Goal: Task Accomplishment & Management: Manage account settings

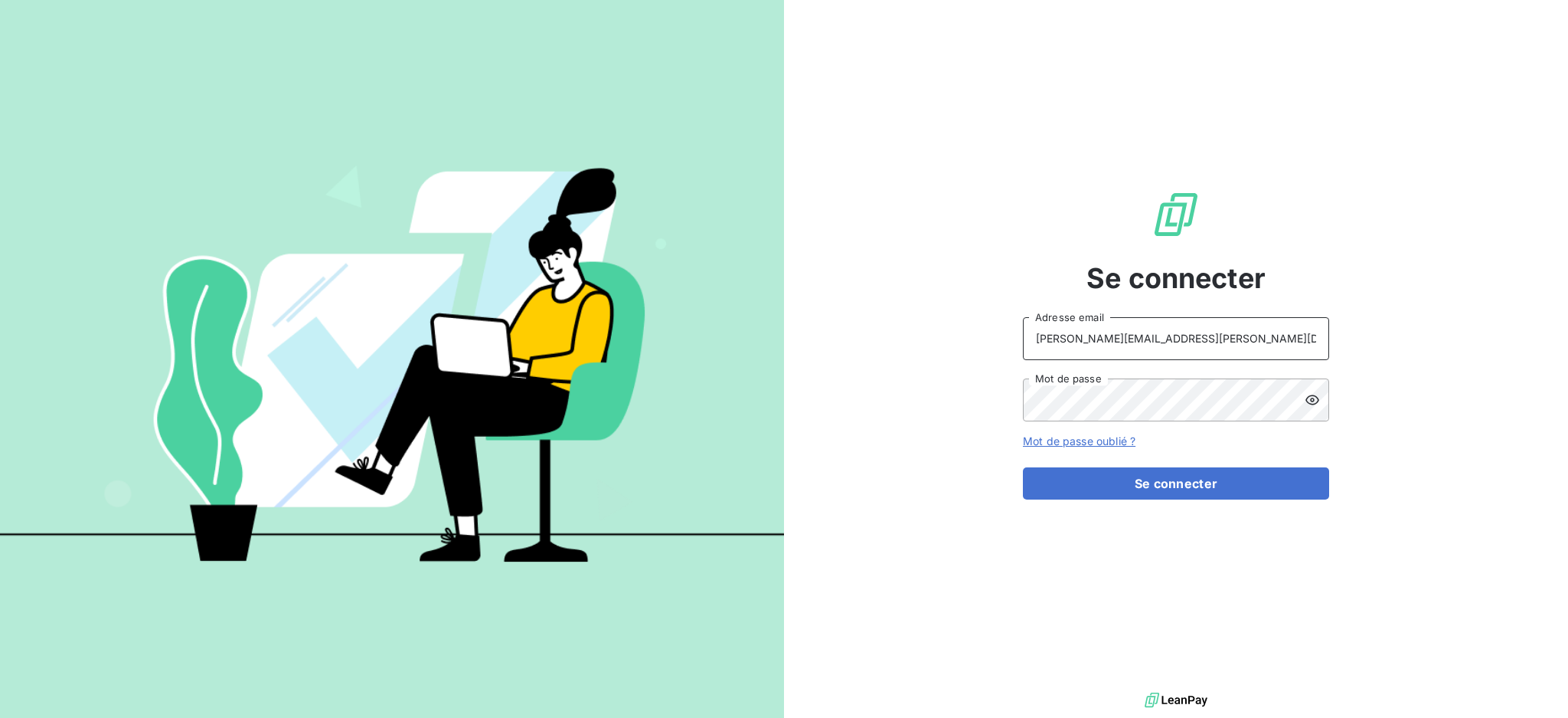
click at [1300, 343] on input "dubuc@serpe.fr" at bounding box center [1177, 339] width 307 height 43
type input "recouvrement@serpe.fr"
click at [1124, 484] on button "Se connecter" at bounding box center [1177, 482] width 307 height 32
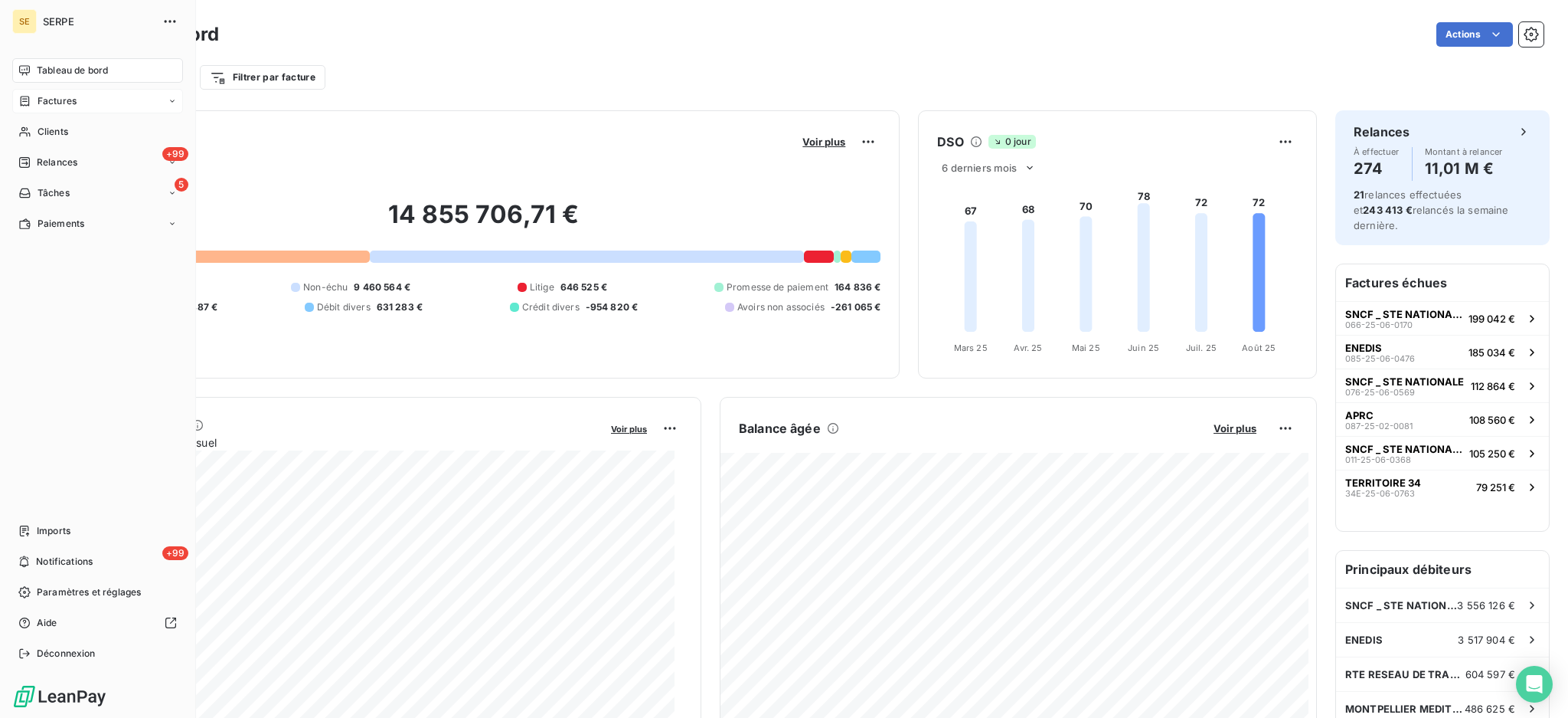
click at [60, 93] on div "Factures" at bounding box center [97, 101] width 171 height 24
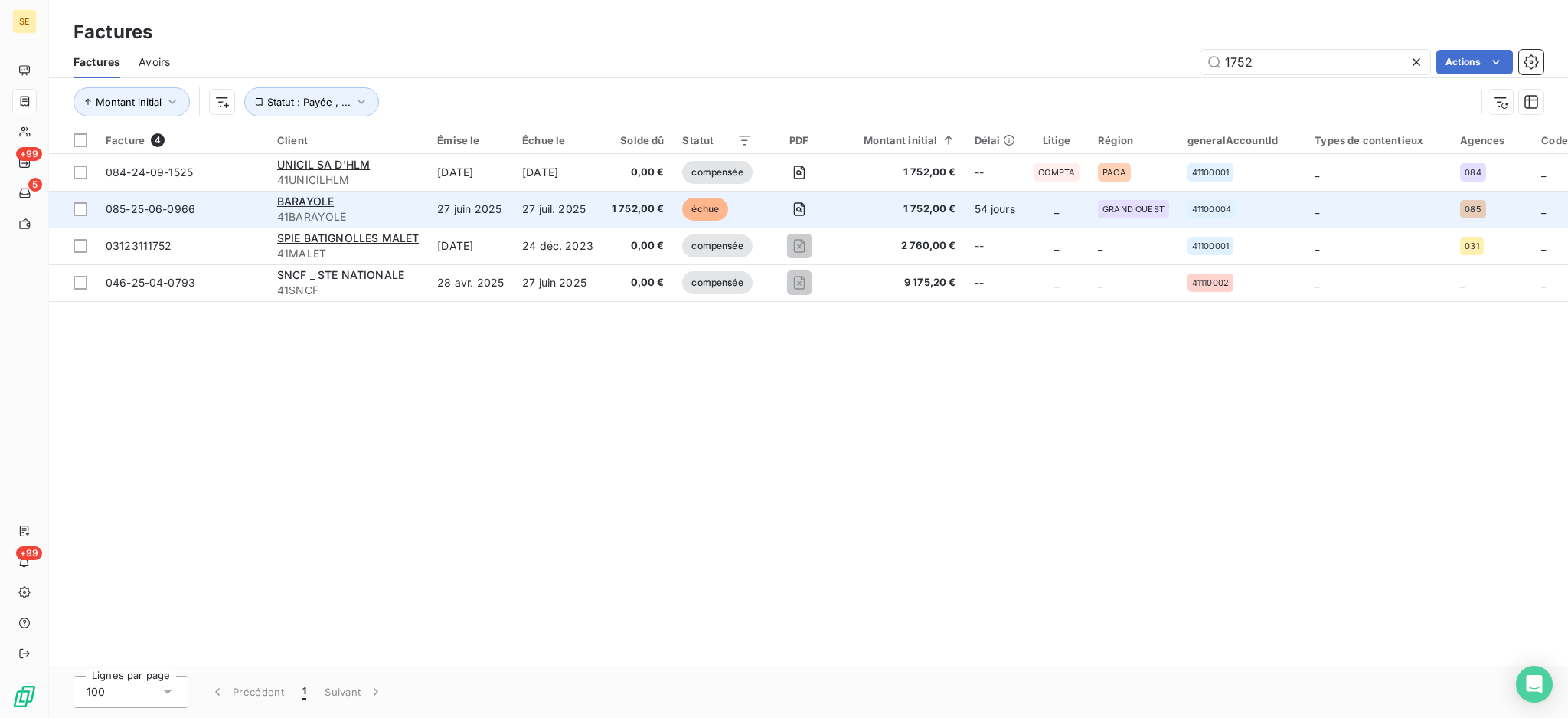
type input "1752"
click at [617, 204] on span "1 752,00 €" at bounding box center [638, 210] width 53 height 16
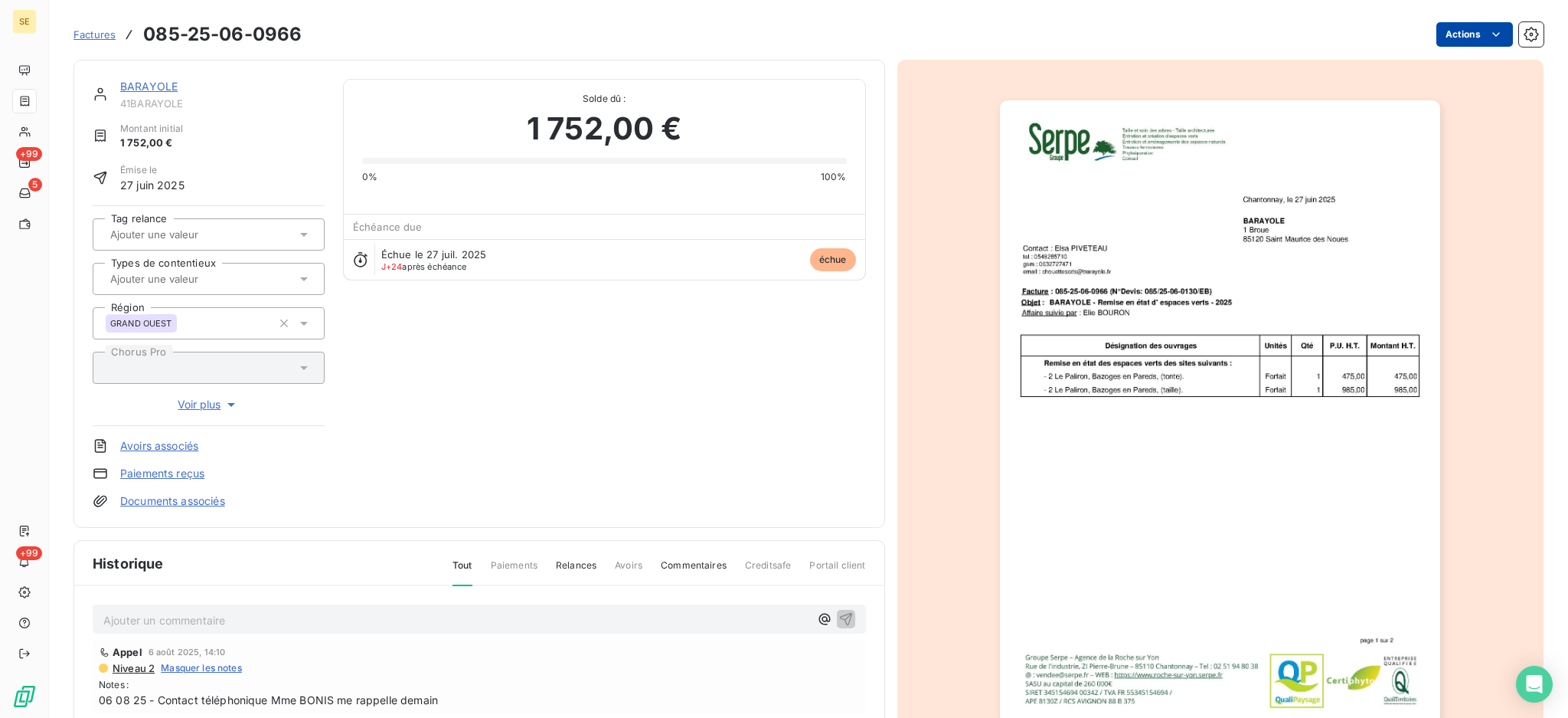
click at [1455, 30] on html "SE +99 5 +99 Factures 085-25-06-0966 Actions BARAYOLE 41BARAYOLE Montant initia…" at bounding box center [784, 359] width 1568 height 718
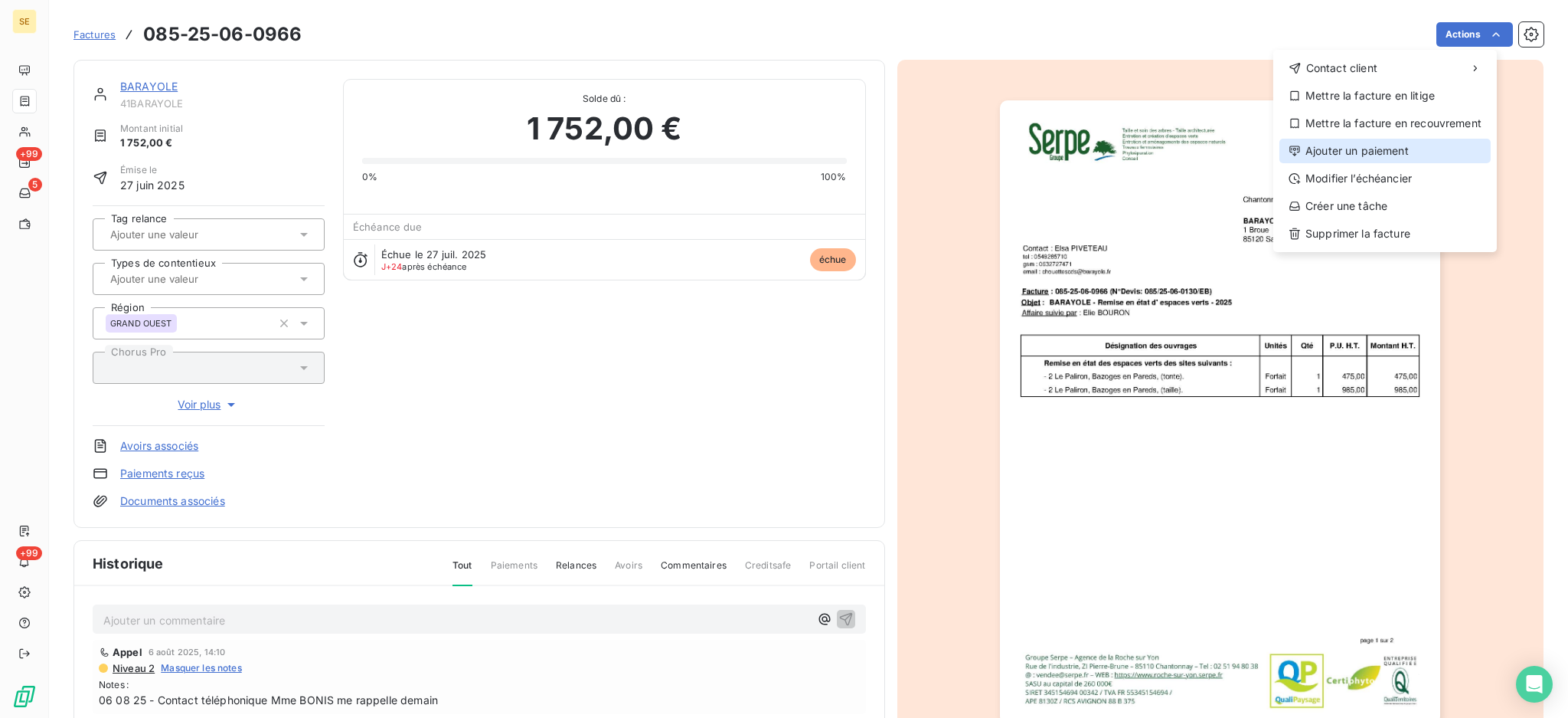
click at [1367, 157] on div "Ajouter un paiement" at bounding box center [1385, 151] width 211 height 24
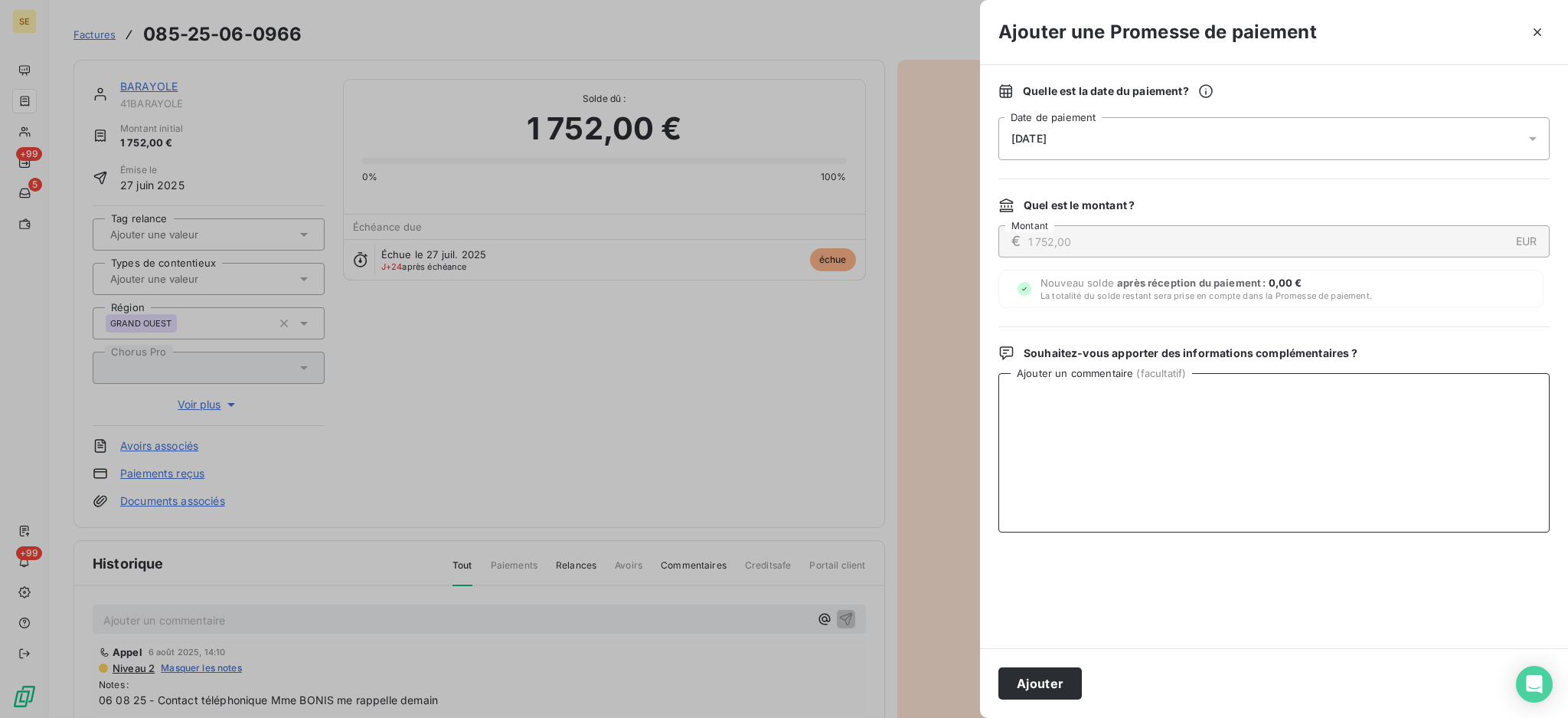
click at [1094, 415] on textarea "Ajouter un commentaire ( facultatif )" at bounding box center [1274, 453] width 552 height 159
paste textarea "TDB - VIRT reçu le 19/08"
type textarea "TDB - VIRT reçu le 19/08"
click at [1536, 142] on icon at bounding box center [1533, 139] width 16 height 16
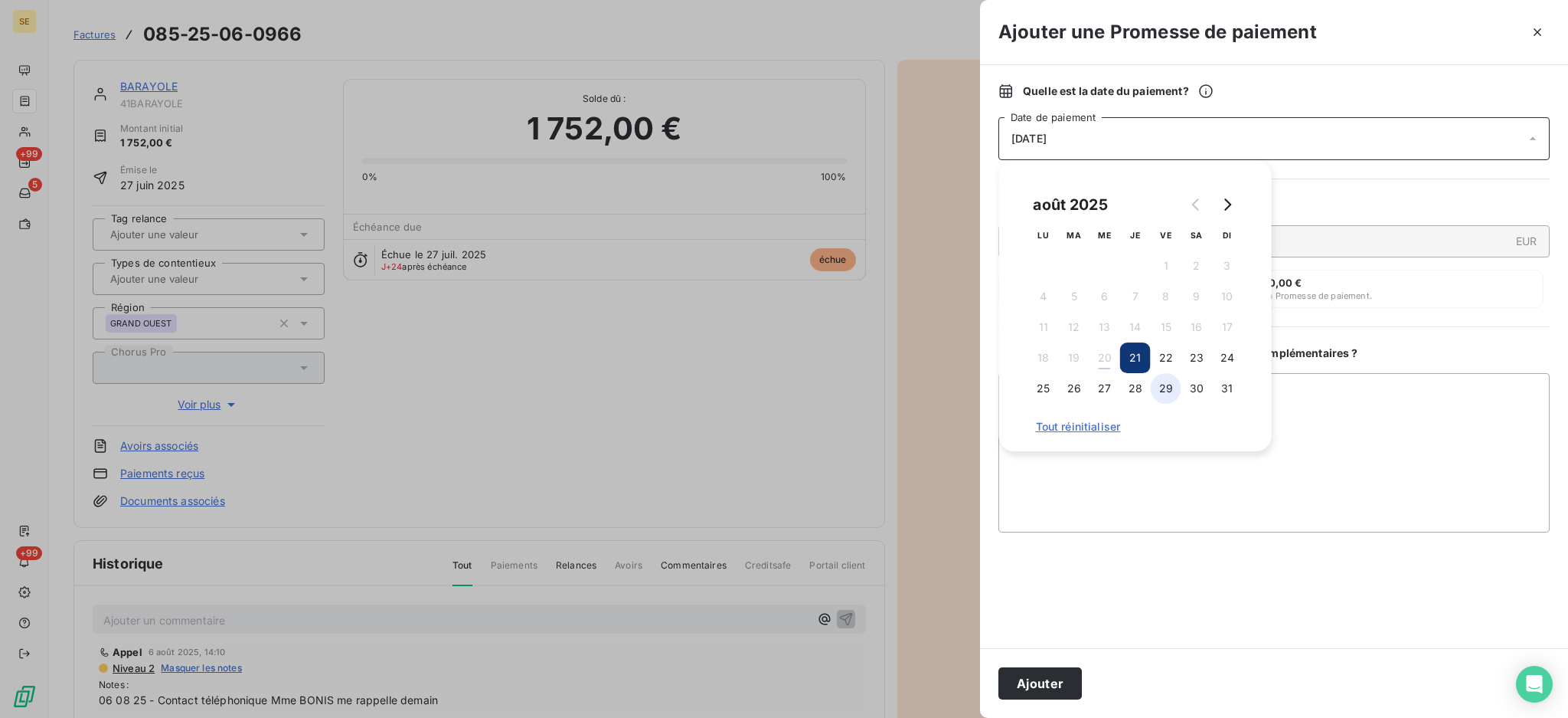
click at [1156, 388] on button "29" at bounding box center [1165, 388] width 30 height 30
click at [1050, 675] on button "Ajouter" at bounding box center [1040, 682] width 83 height 32
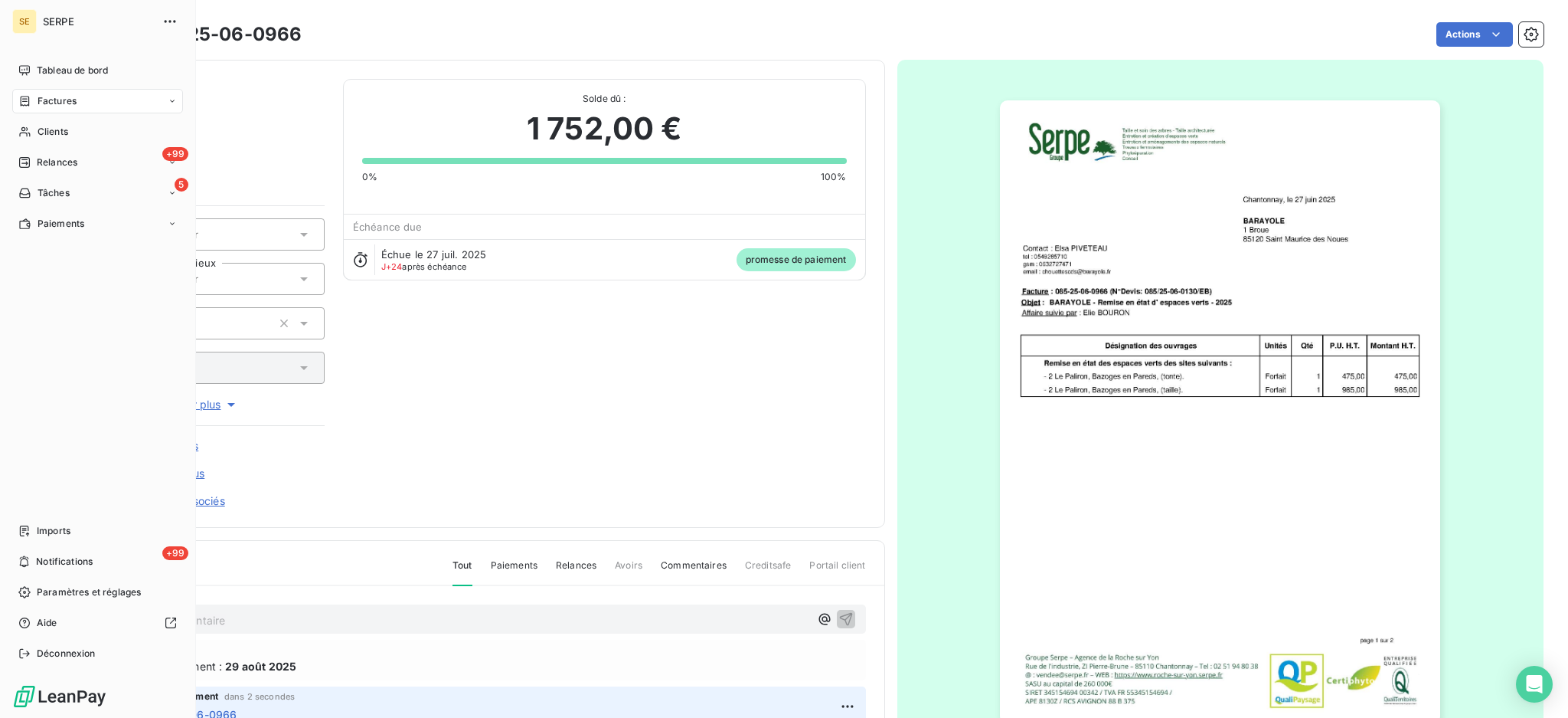
click at [55, 105] on span "Factures" at bounding box center [56, 101] width 39 height 14
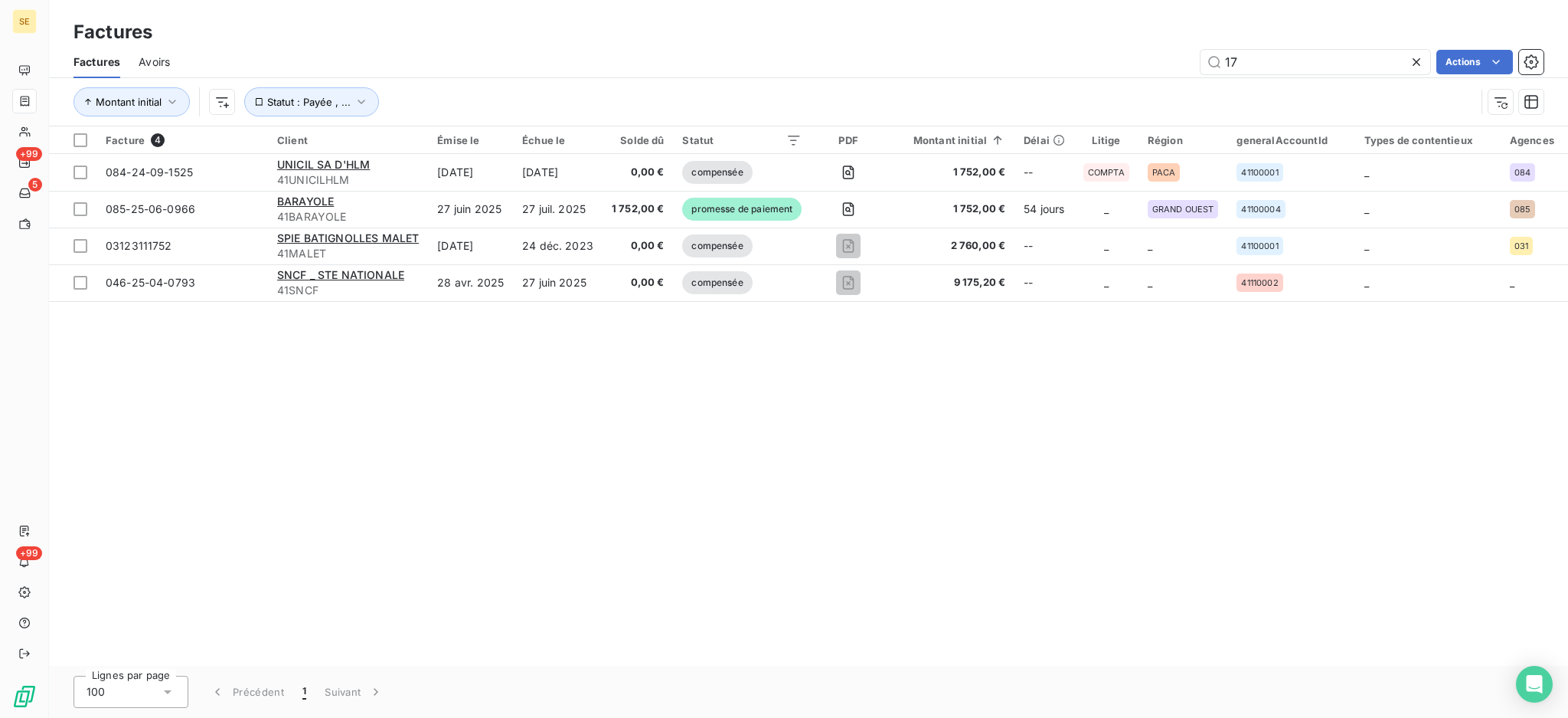
type input "1"
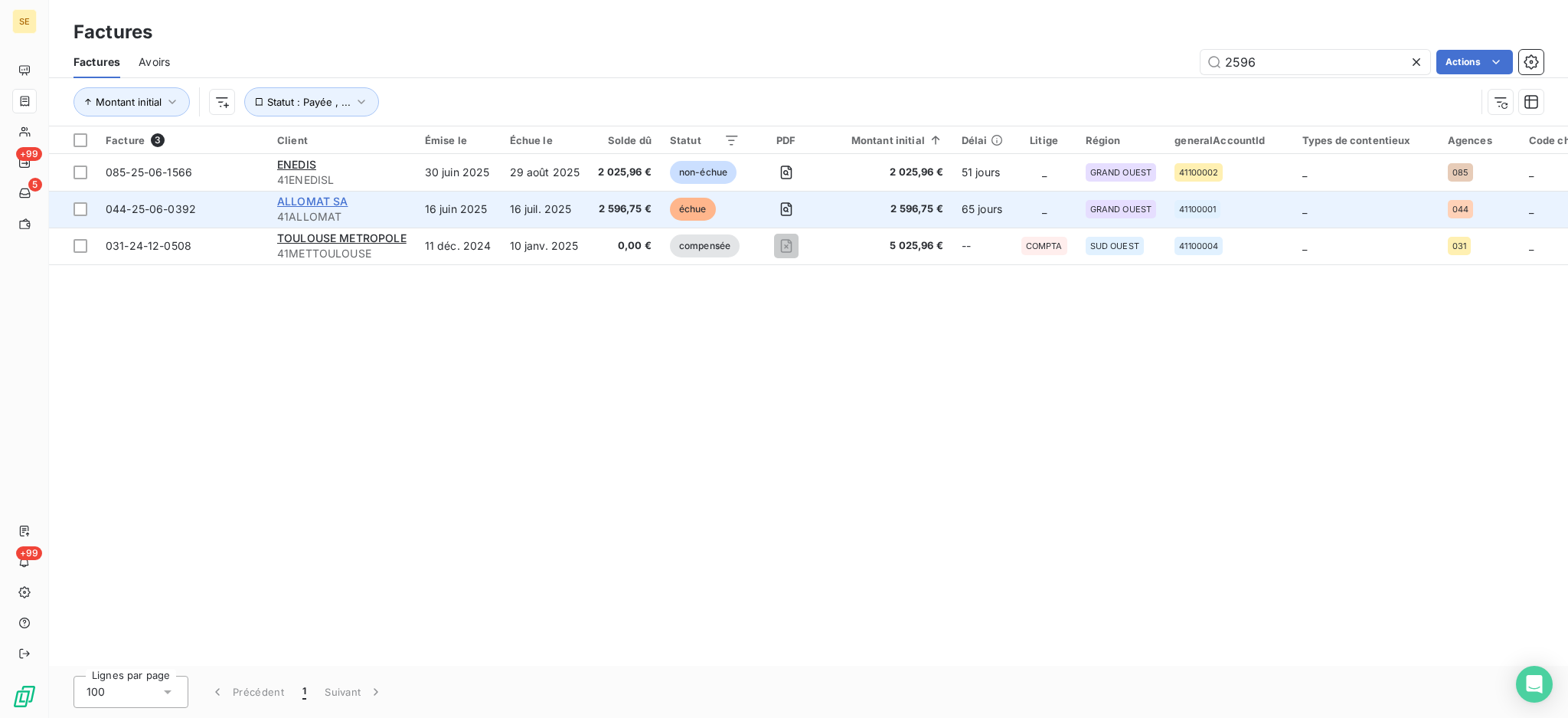
type input "2596"
click at [317, 206] on span "ALLOMAT SA" at bounding box center [313, 201] width 71 height 13
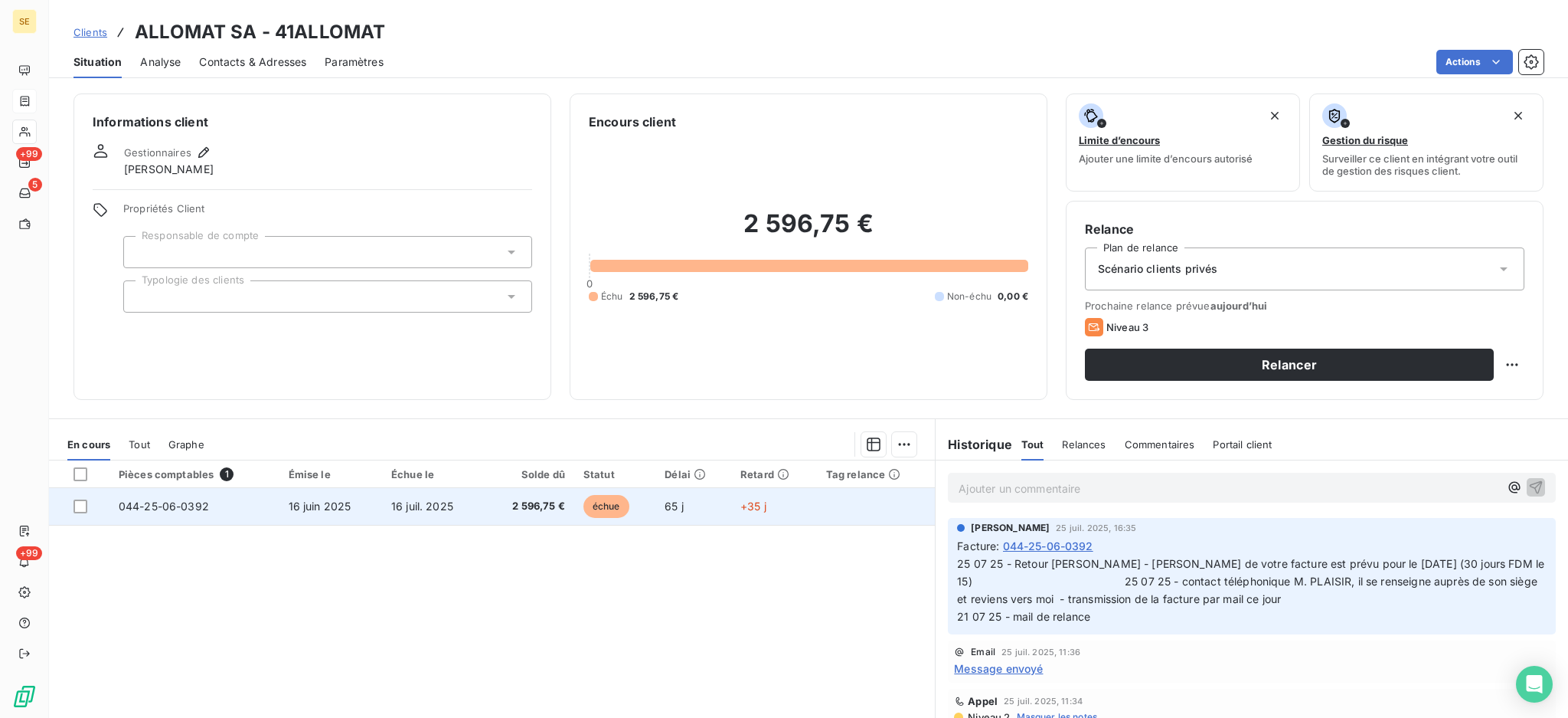
click at [603, 503] on span "échue" at bounding box center [606, 506] width 46 height 23
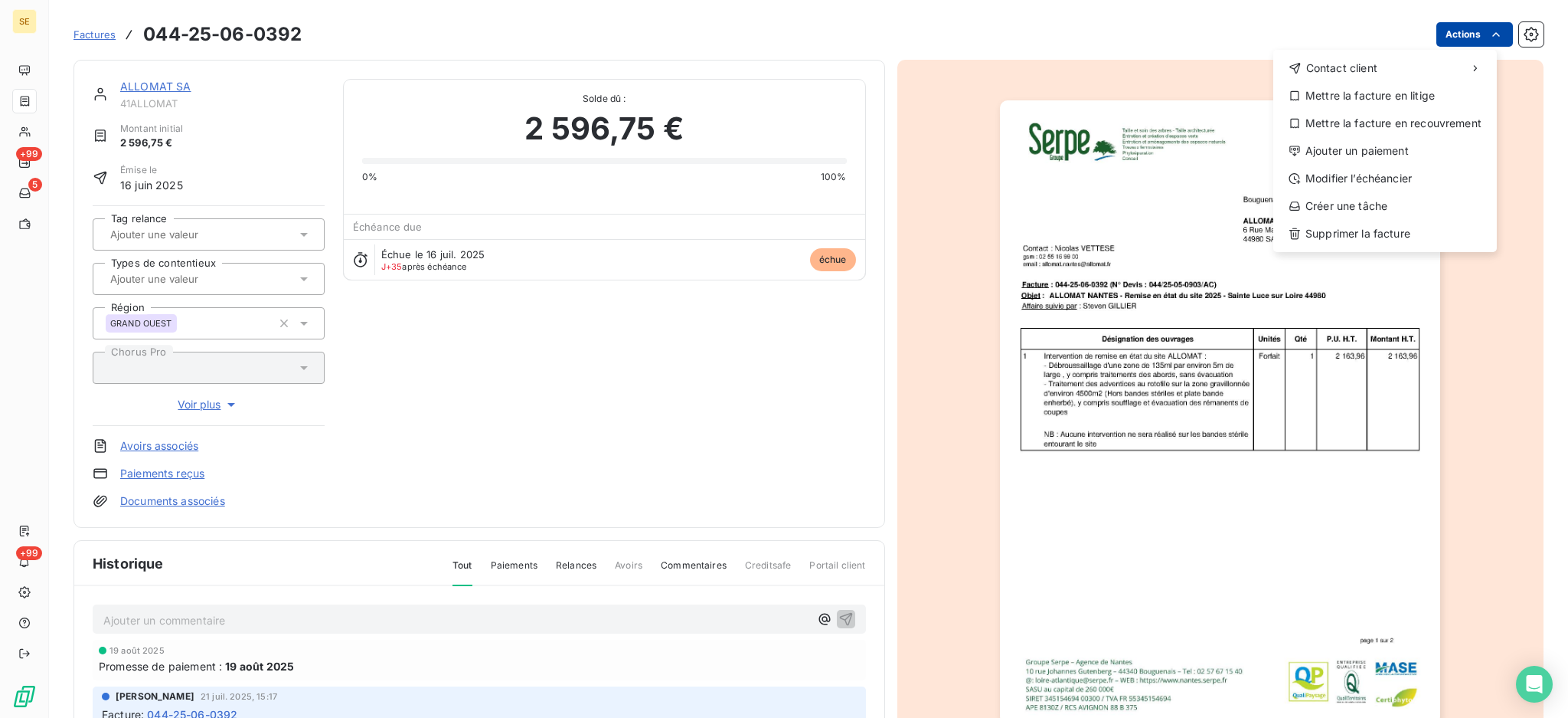
click at [1446, 32] on html "SE +99 5 +99 Factures [PHONE_NUMBER] Actions Contact client Mettre la facture e…" at bounding box center [784, 359] width 1568 height 718
click at [1413, 158] on div "Ajouter un paiement" at bounding box center [1385, 151] width 211 height 24
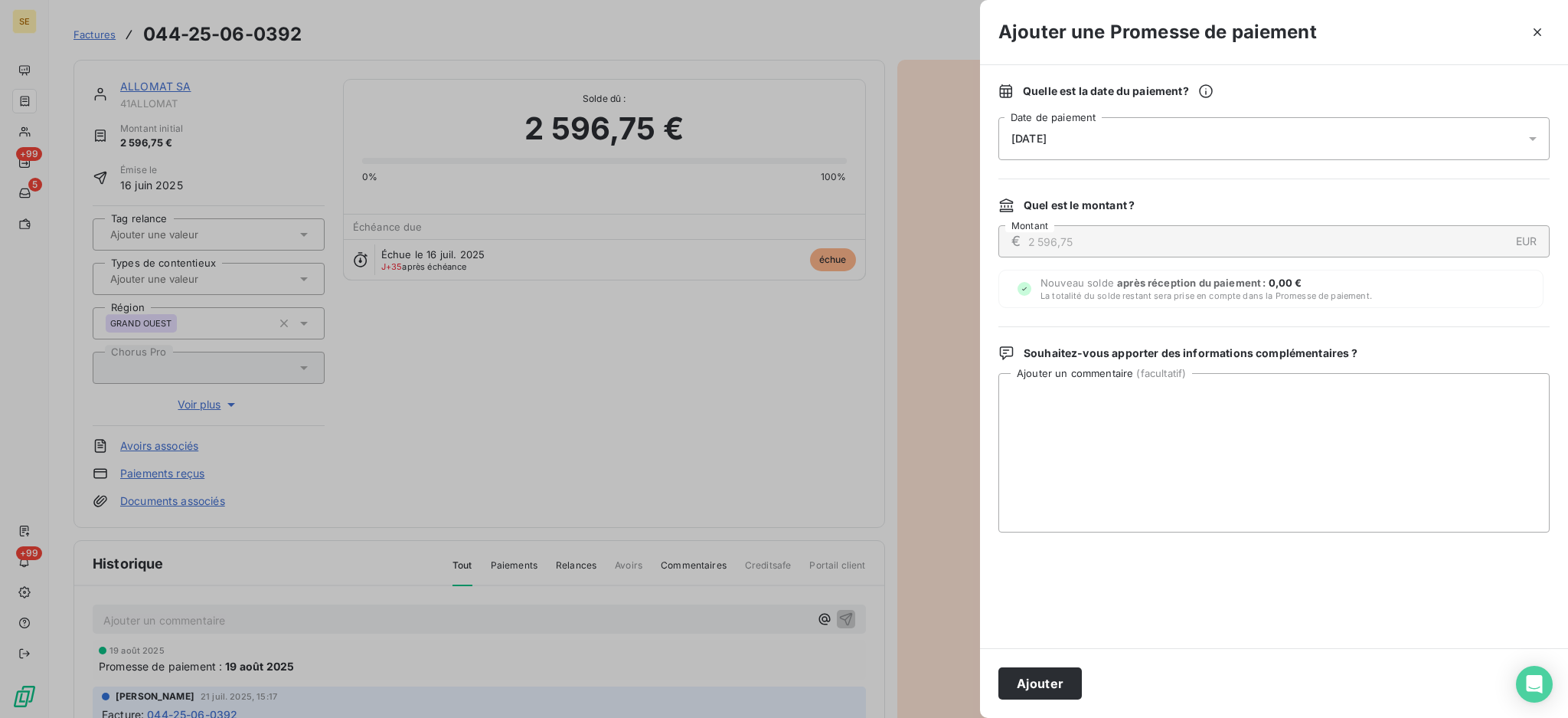
click at [1529, 139] on icon at bounding box center [1533, 139] width 16 height 16
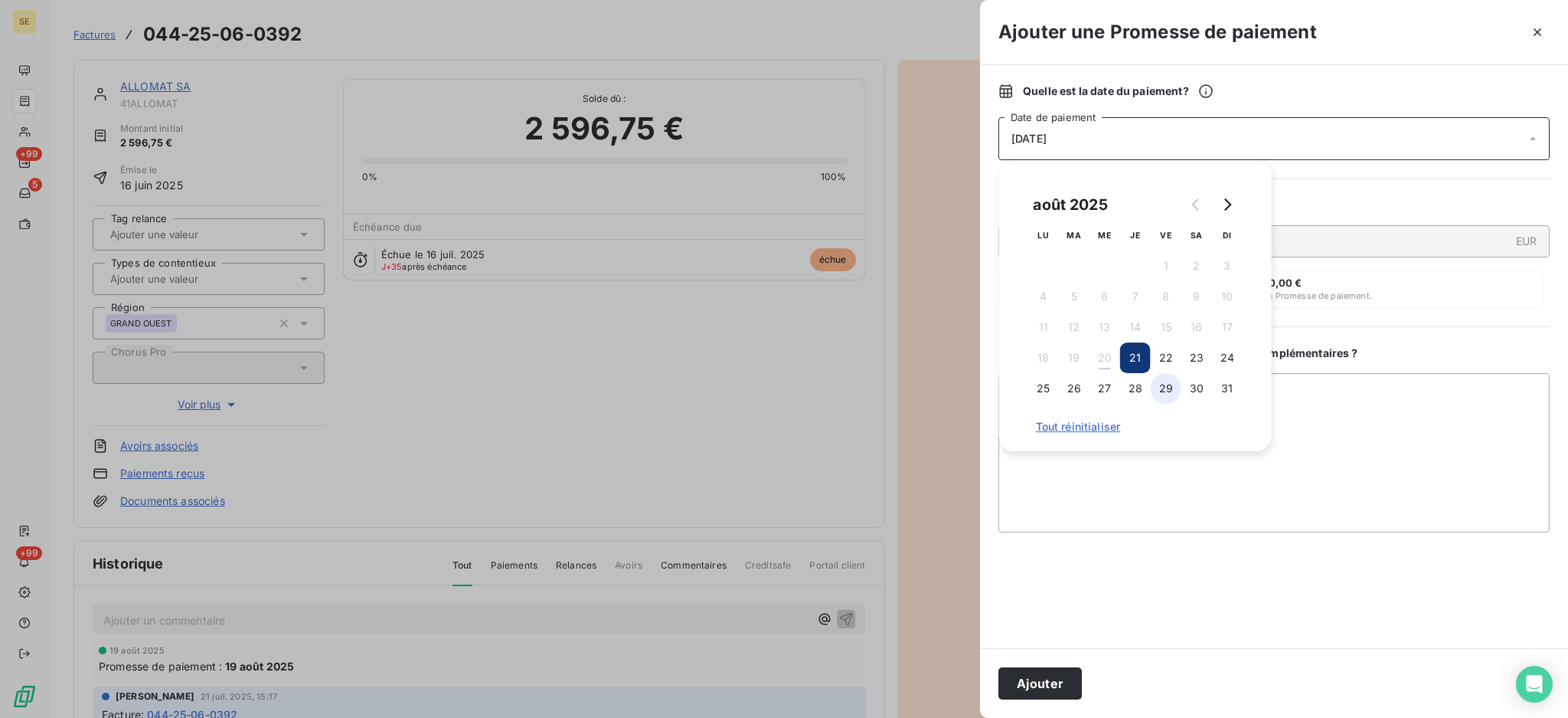
click at [1165, 391] on button "29" at bounding box center [1165, 388] width 30 height 30
click at [1319, 408] on textarea "Ajouter un commentaire ( facultatif )" at bounding box center [1274, 453] width 552 height 159
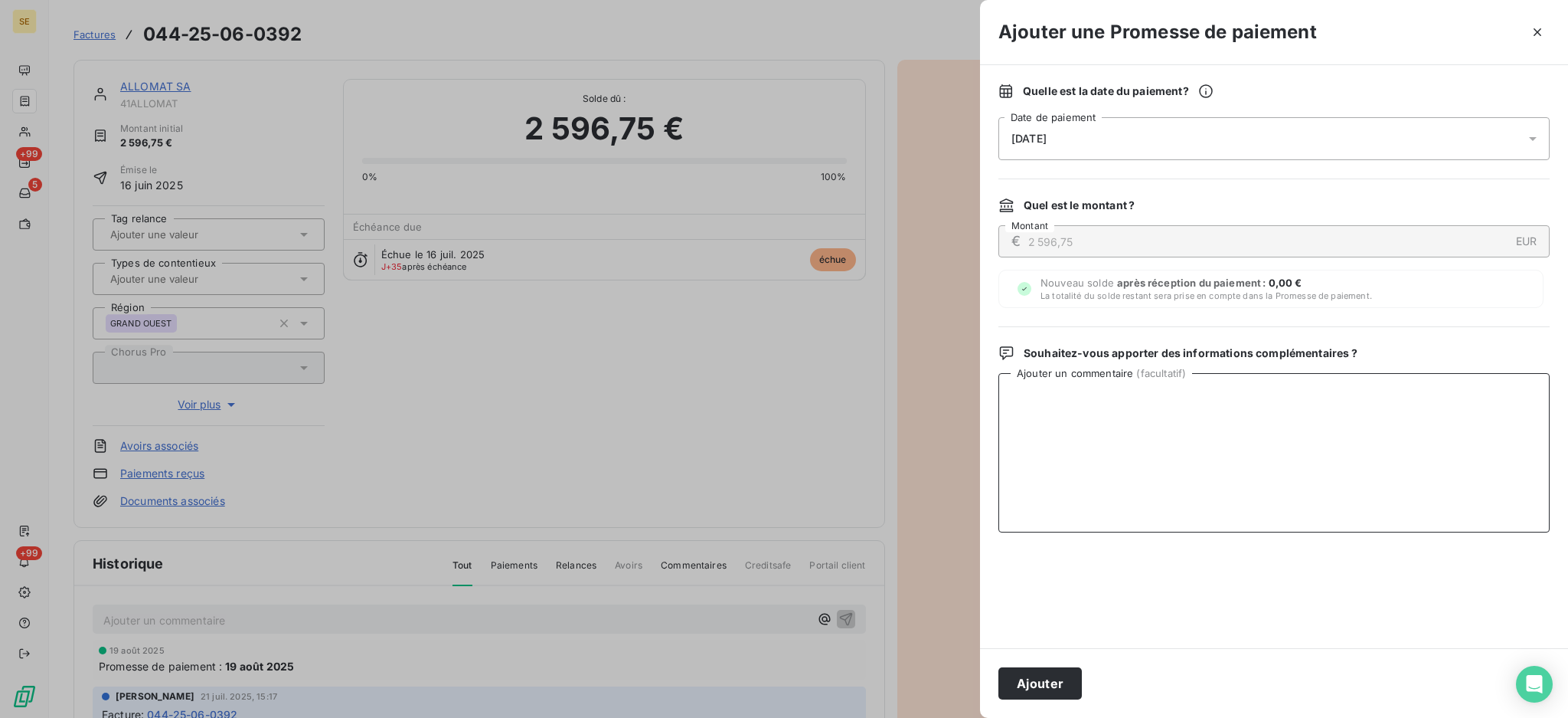
paste textarea "TDB - VIRT reçu le 19/08"
type textarea "TDB - VIRT reçu le 19/08"
click at [1049, 685] on button "Ajouter" at bounding box center [1040, 682] width 83 height 32
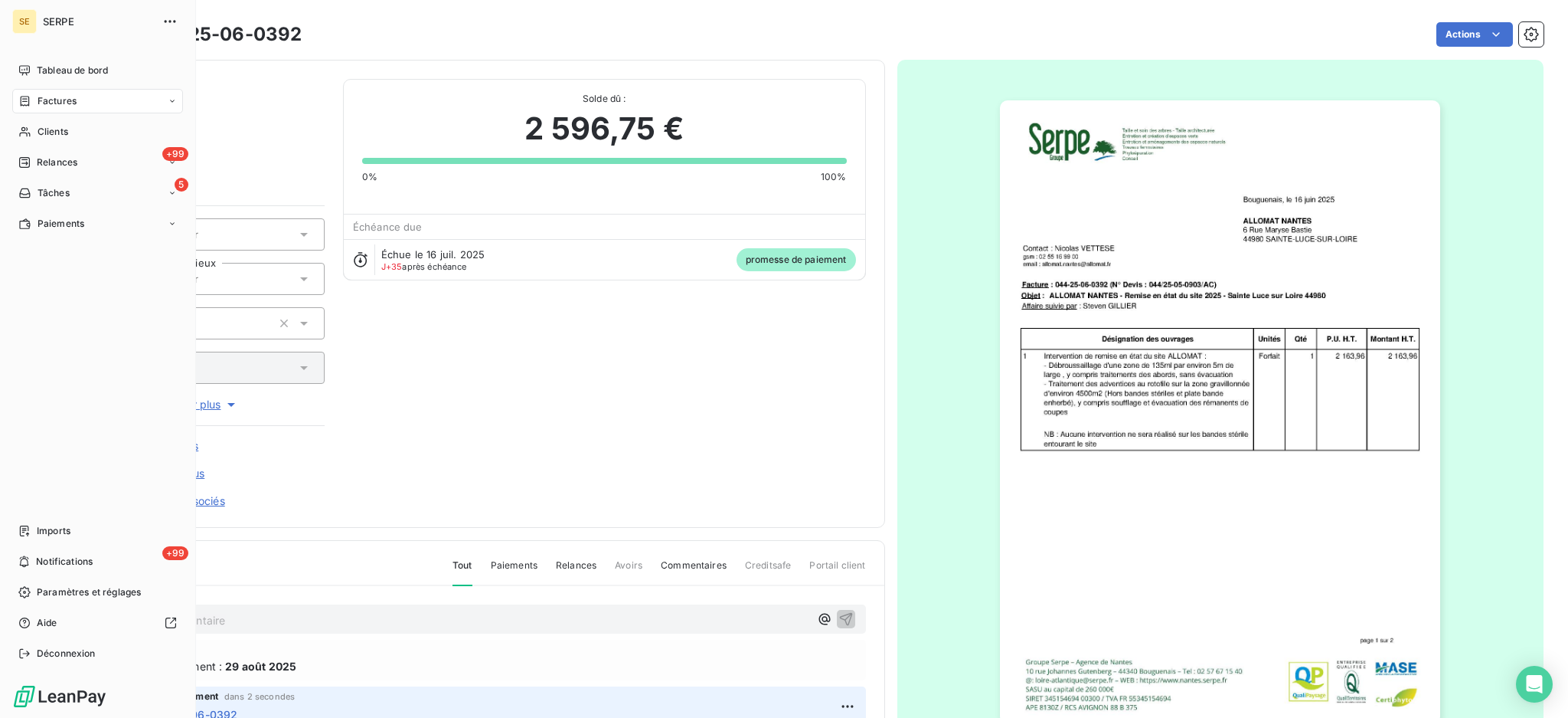
drag, startPoint x: 61, startPoint y: 106, endPoint x: 70, endPoint y: 104, distance: 9.2
click at [61, 105] on span "Factures" at bounding box center [56, 101] width 39 height 14
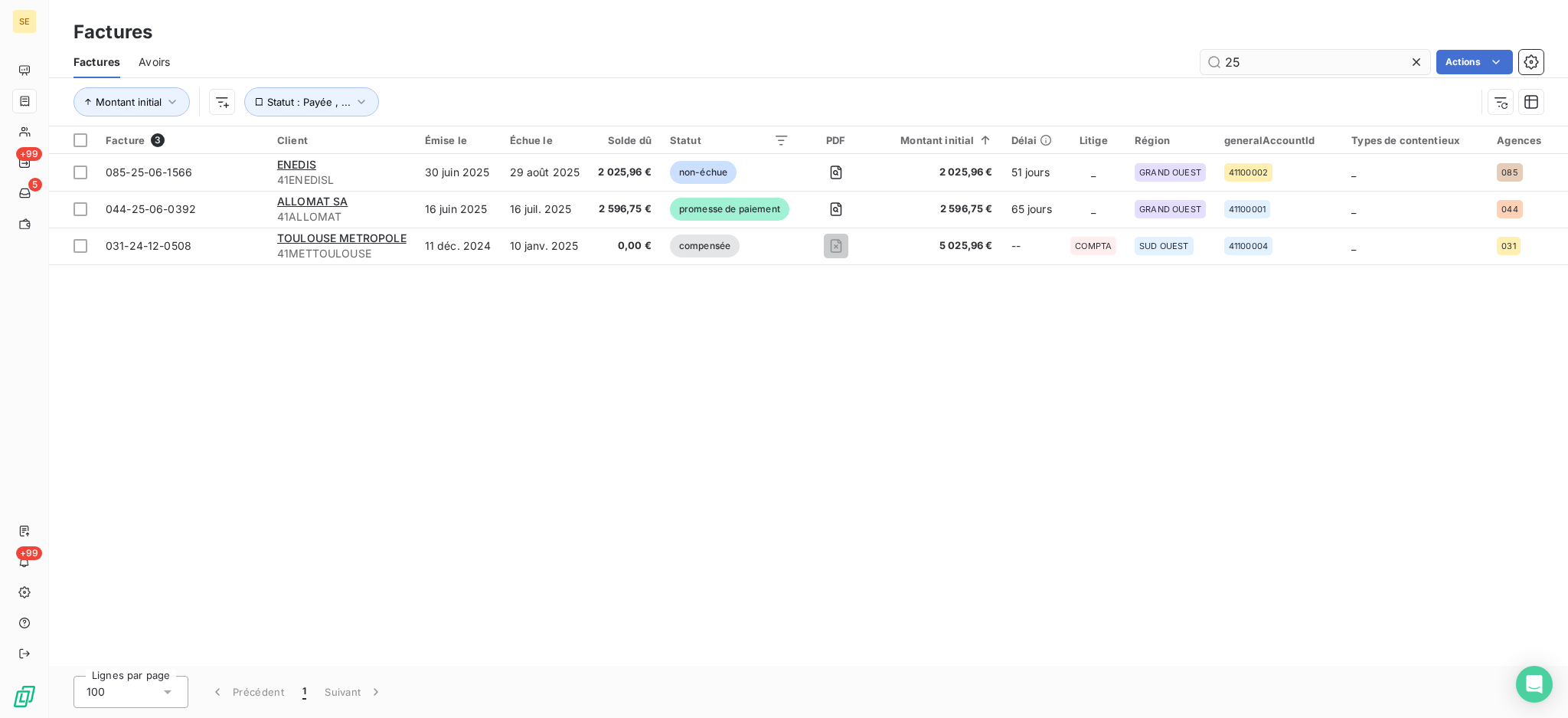
type input "2"
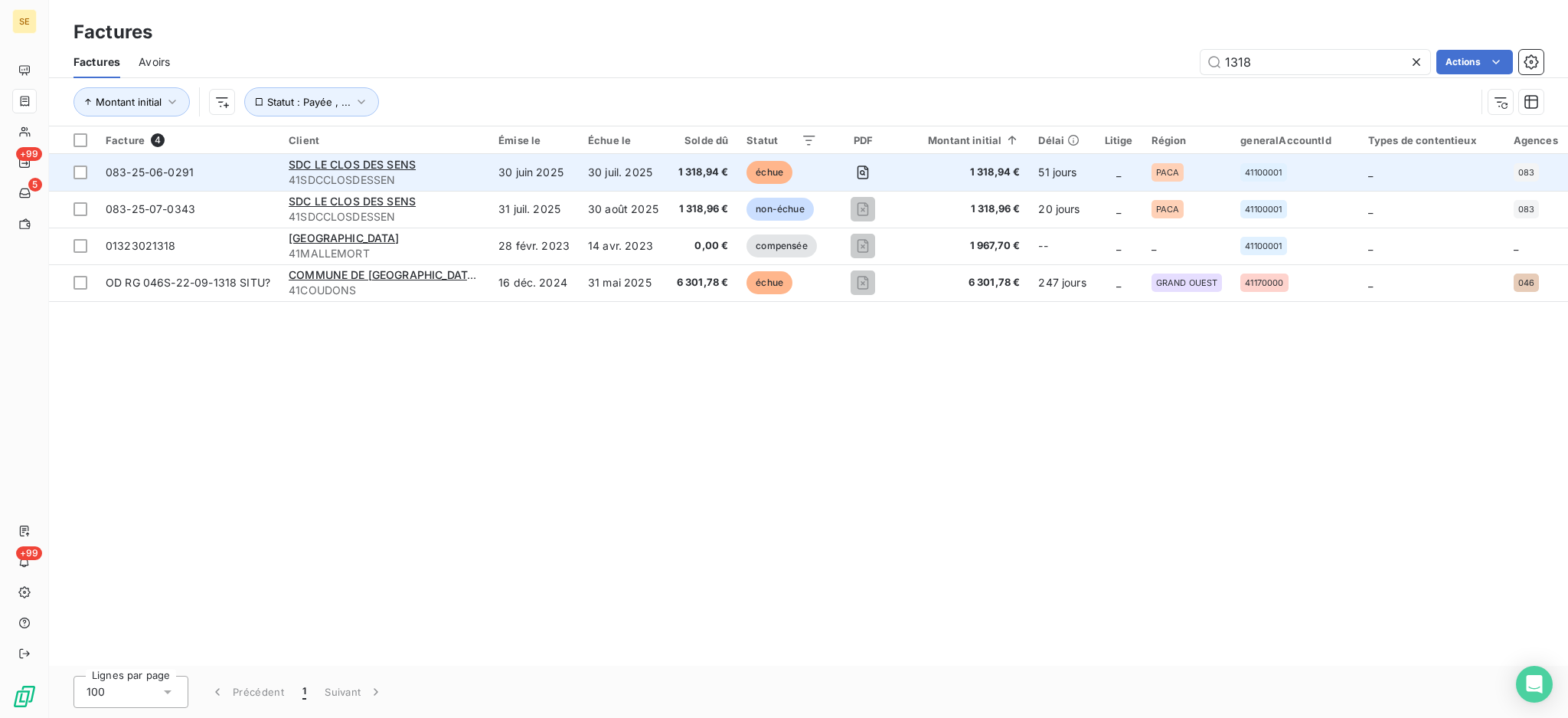
type input "1318"
click at [646, 180] on td "30 juil. 2025" at bounding box center [623, 172] width 89 height 36
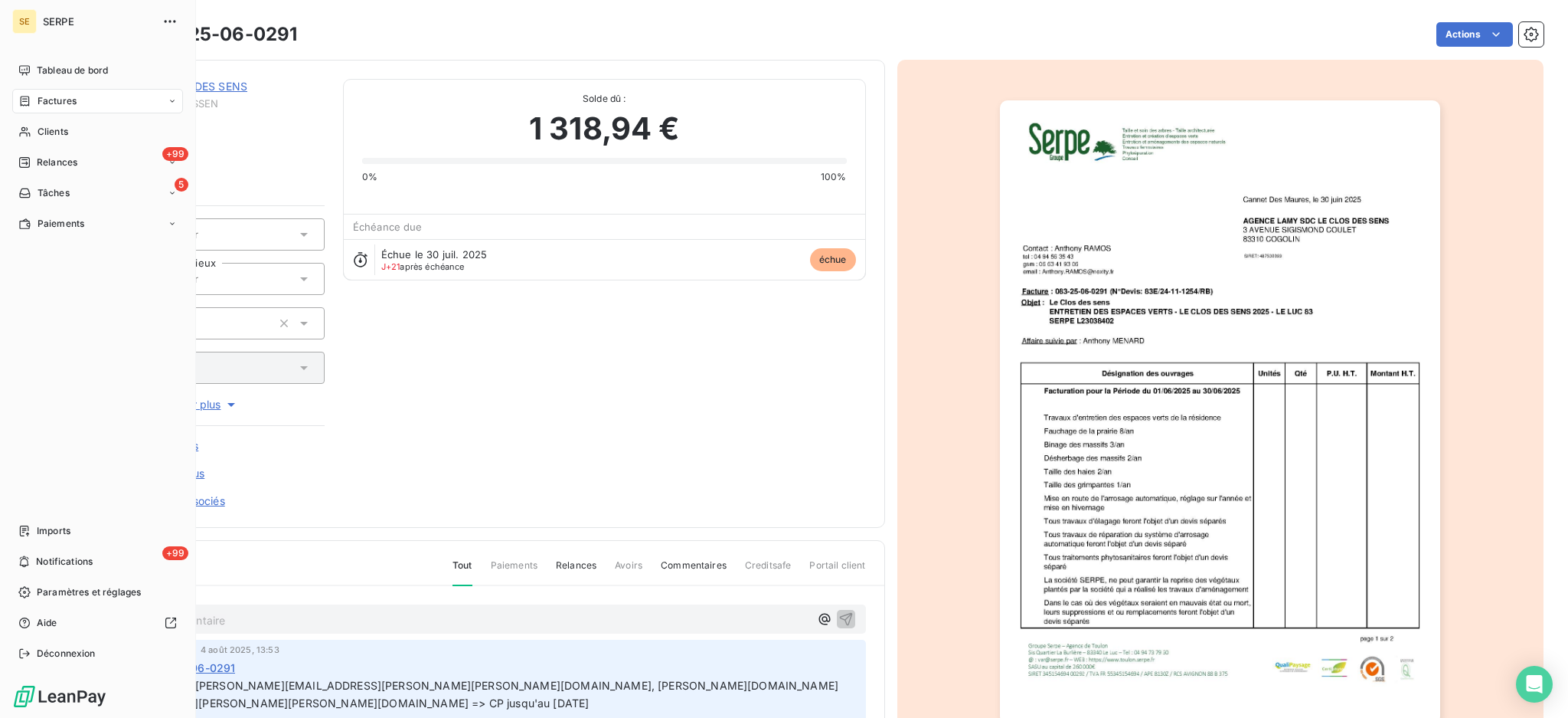
click at [50, 103] on span "Factures" at bounding box center [56, 101] width 39 height 14
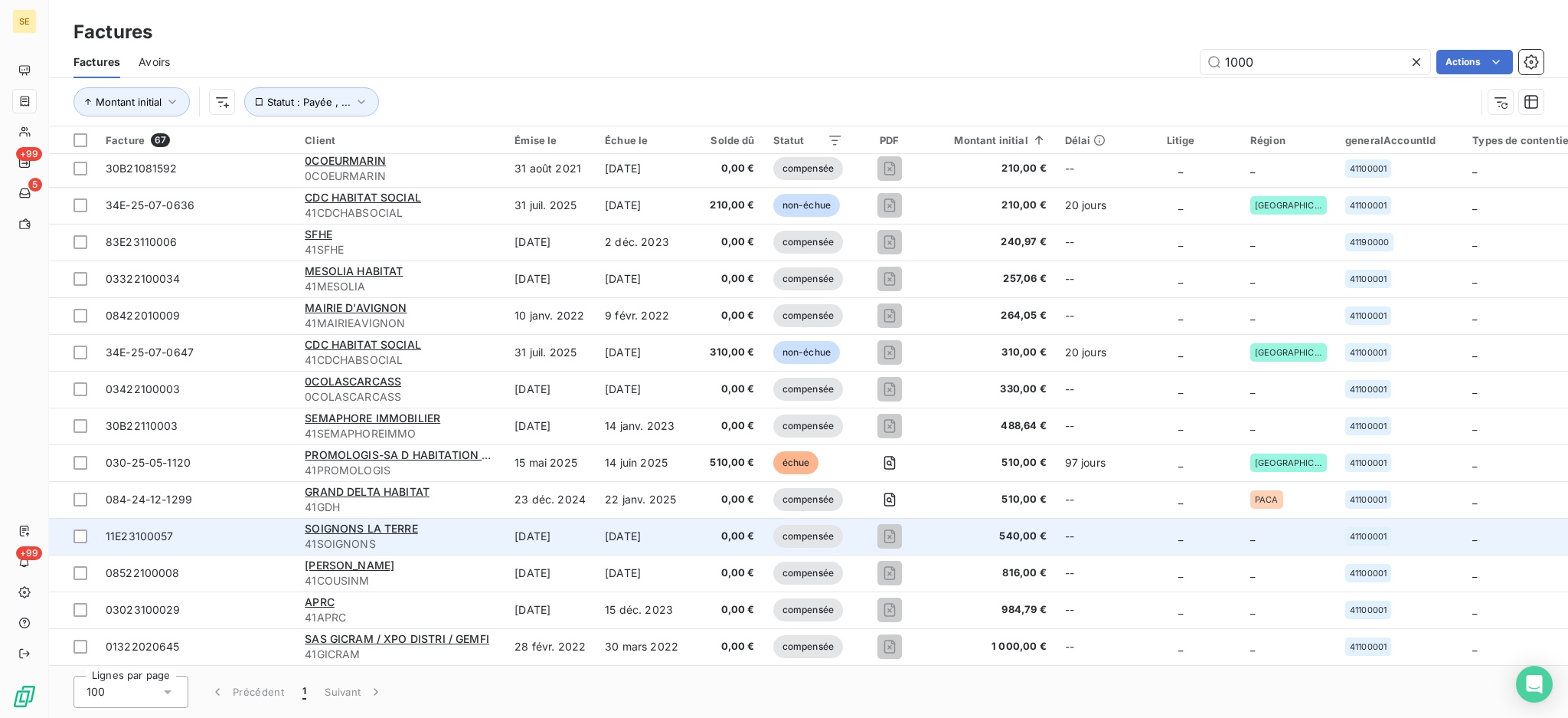
scroll to position [715, 0]
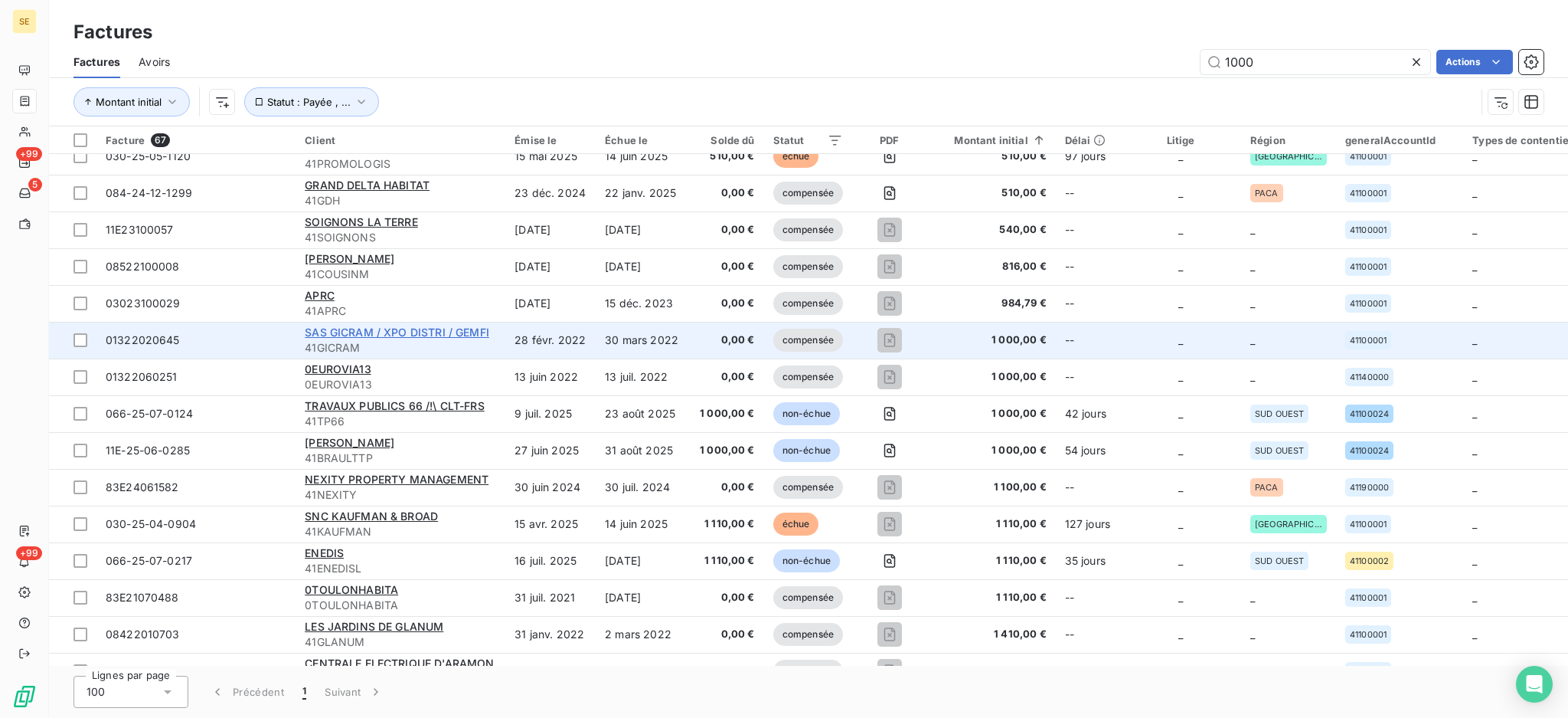
type input "1000"
click at [440, 334] on span "SAS GICRAM / XPO DISTRI / GEMFI" at bounding box center [397, 332] width 184 height 13
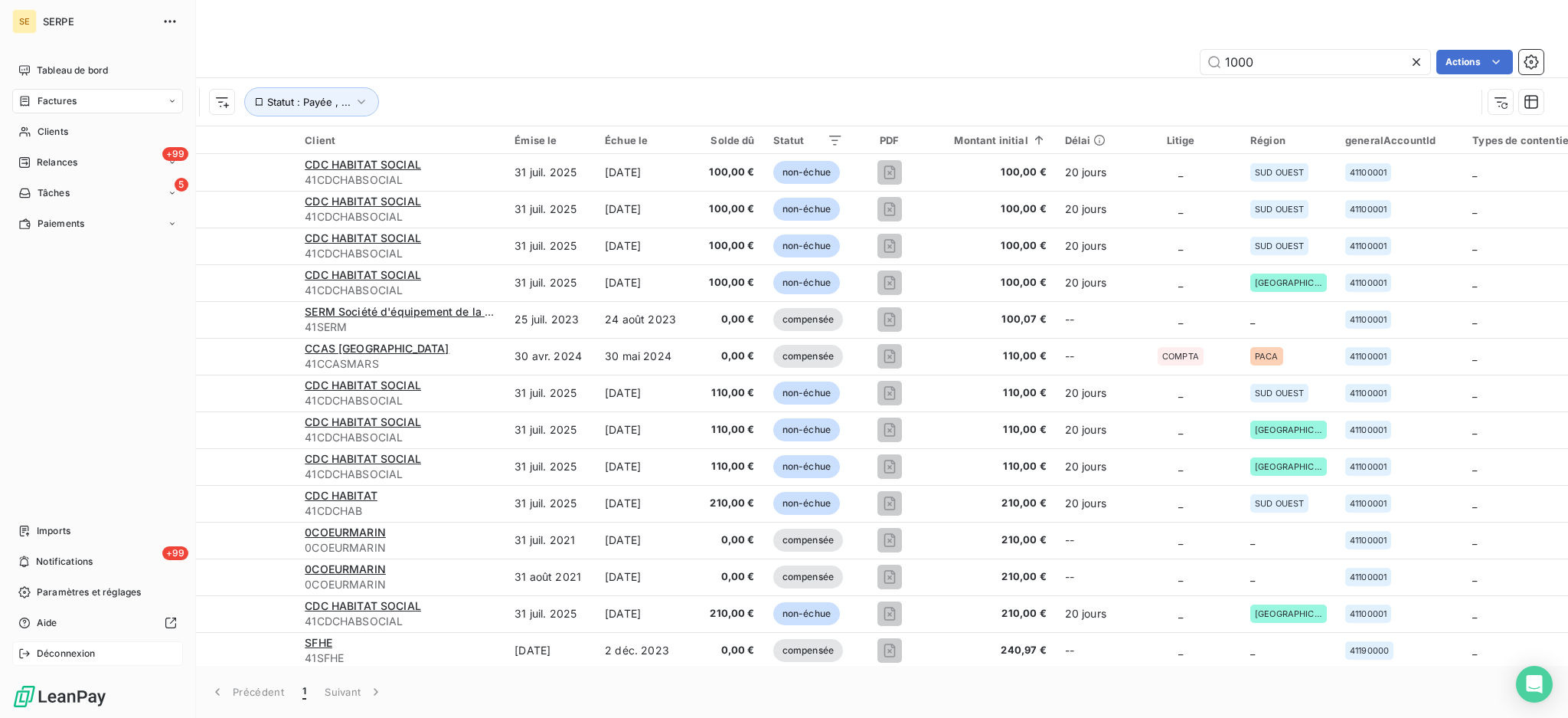
click at [87, 653] on span "Déconnexion" at bounding box center [66, 653] width 59 height 14
